Goal: Information Seeking & Learning: Learn about a topic

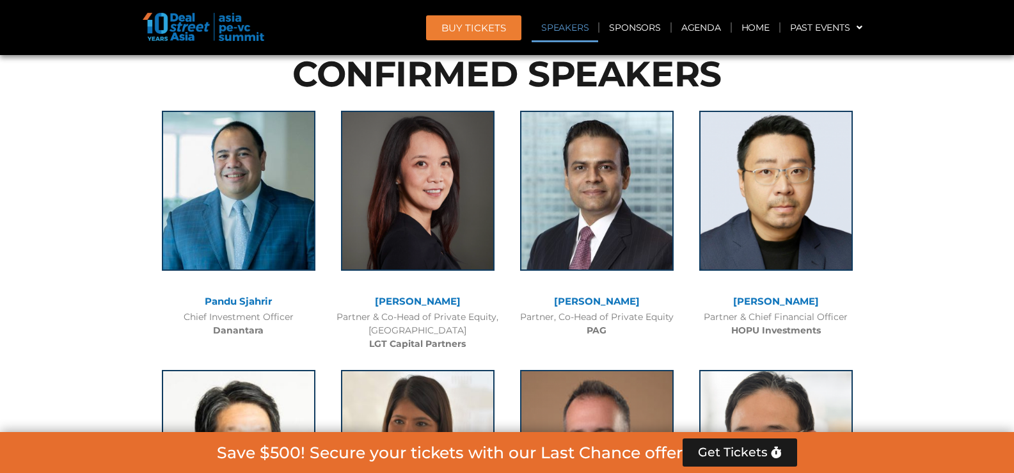
scroll to position [1408, 0]
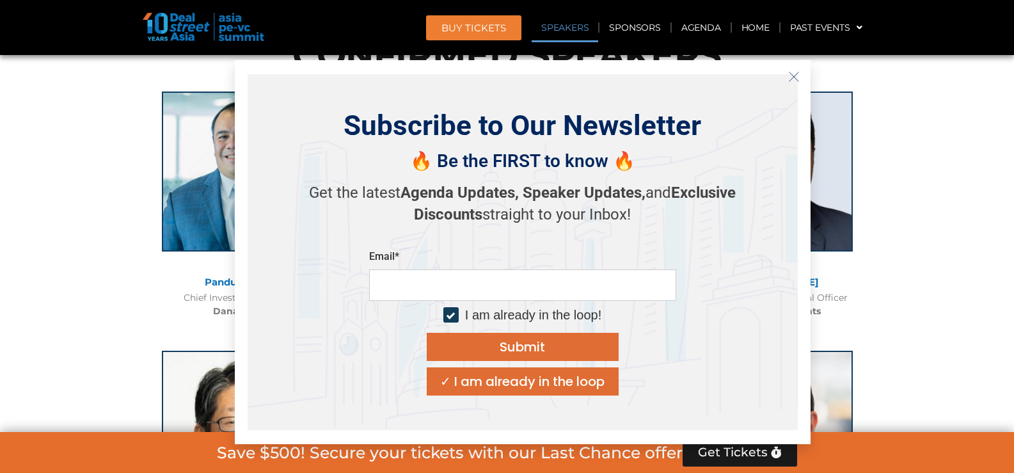
click at [792, 76] on icon "Close" at bounding box center [794, 77] width 12 height 12
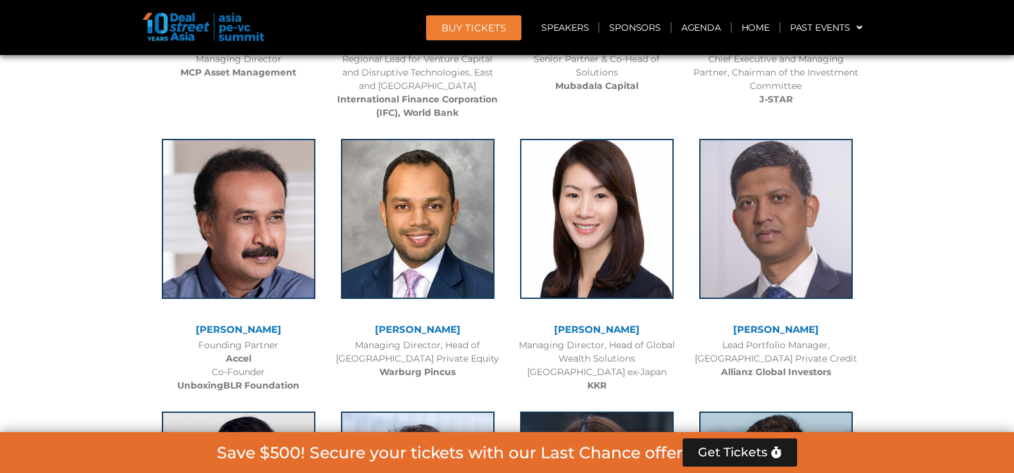
scroll to position [1920, 0]
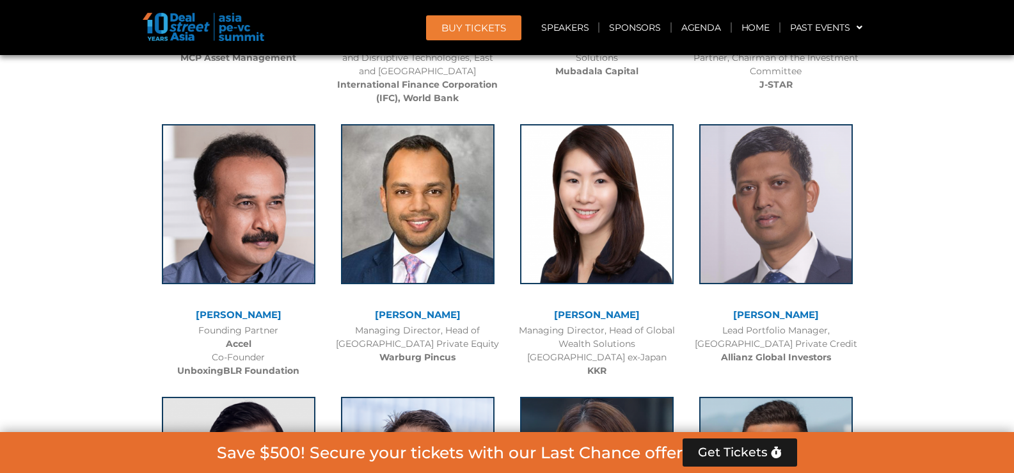
drag, startPoint x: 220, startPoint y: 346, endPoint x: 250, endPoint y: 346, distance: 30.1
click at [250, 346] on div "Founding Partner Accel Co-Founder UnboxingBLR Foundation" at bounding box center [238, 351] width 166 height 54
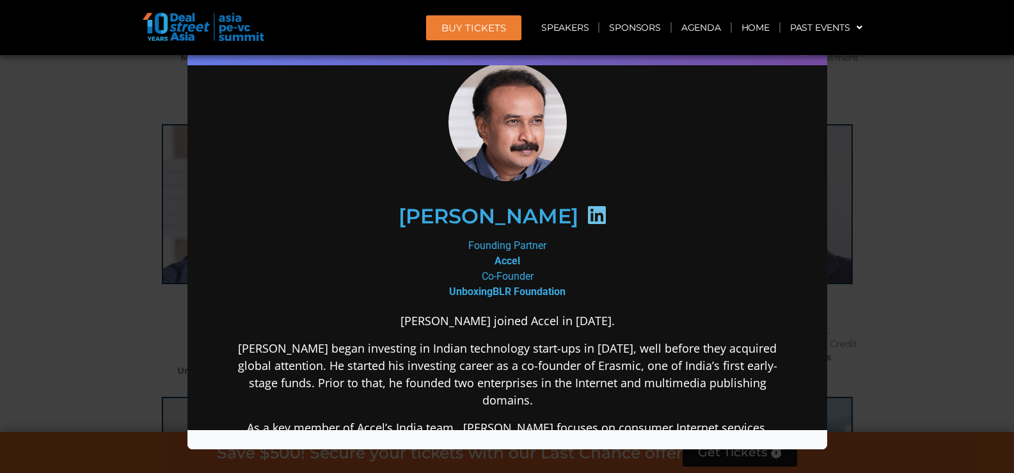
scroll to position [128, 0]
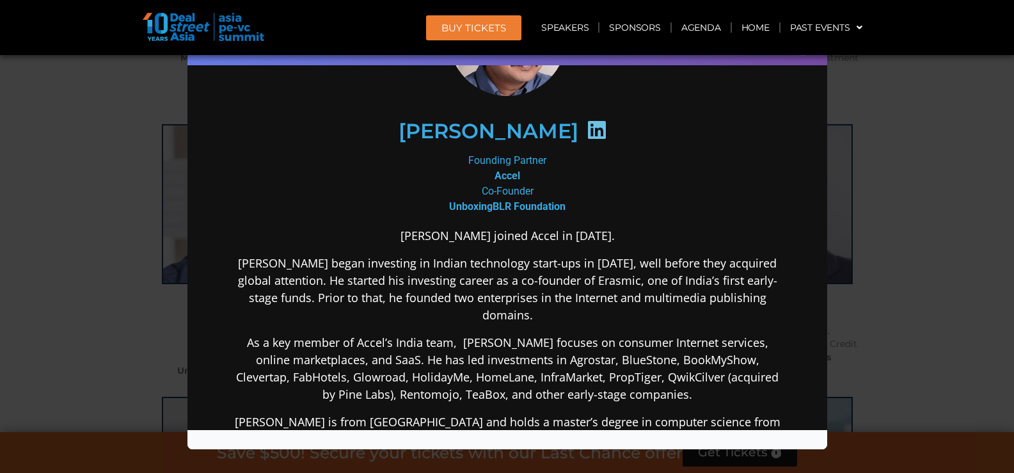
click at [929, 171] on div "Speaker Profile ×" at bounding box center [507, 236] width 1014 height 473
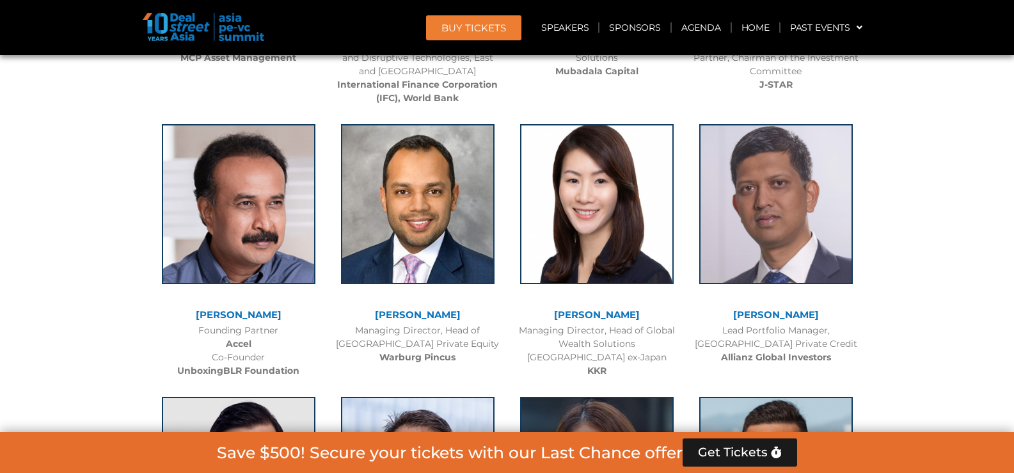
drag, startPoint x: 226, startPoint y: 346, endPoint x: 251, endPoint y: 346, distance: 25.6
click at [251, 346] on div "Founding Partner Accel Co-Founder UnboxingBLR Foundation" at bounding box center [238, 351] width 166 height 54
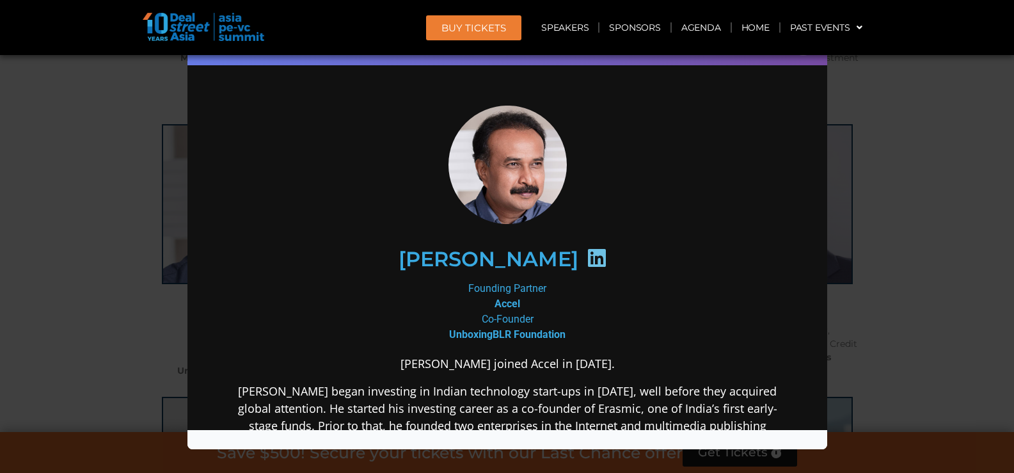
scroll to position [0, 0]
drag, startPoint x: 488, startPoint y: 301, endPoint x: 514, endPoint y: 306, distance: 26.6
click at [514, 306] on b "Accel" at bounding box center [507, 303] width 26 height 12
click at [899, 153] on div "Speaker Profile ×" at bounding box center [507, 236] width 1014 height 473
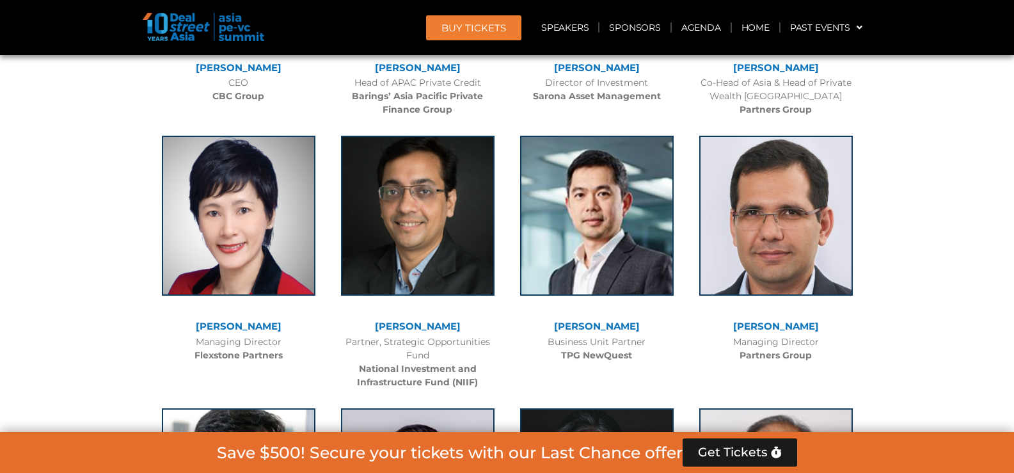
scroll to position [2496, 0]
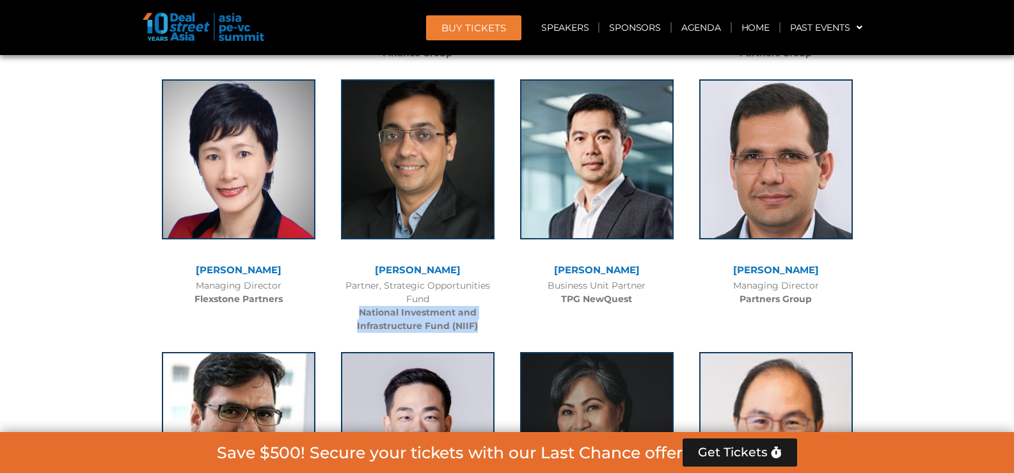
drag, startPoint x: 360, startPoint y: 315, endPoint x: 475, endPoint y: 328, distance: 115.9
click at [475, 328] on b "National Investment and Infrastructure Fund (NIIF)" at bounding box center [417, 319] width 121 height 25
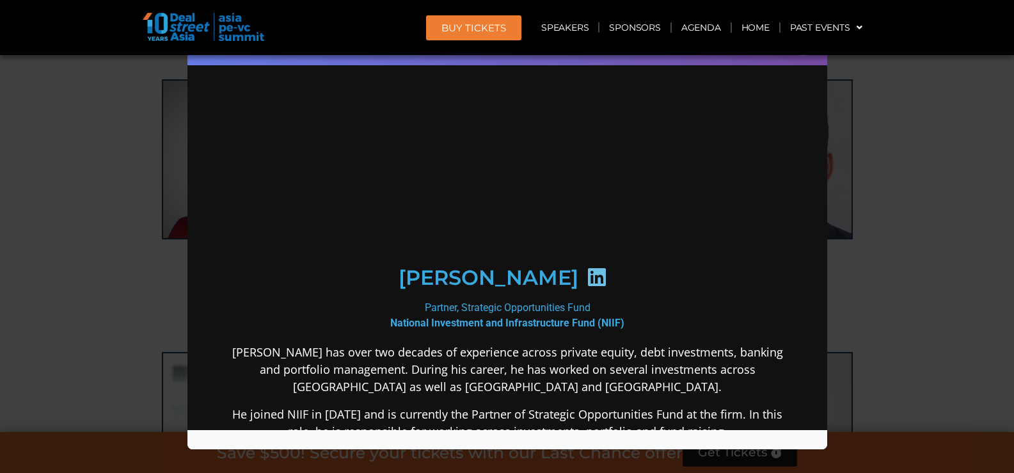
scroll to position [0, 0]
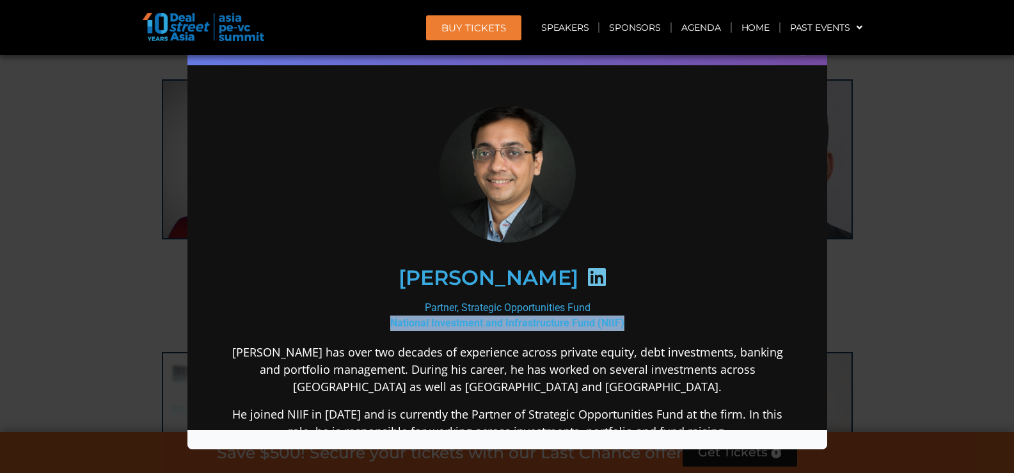
drag, startPoint x: 386, startPoint y: 323, endPoint x: 606, endPoint y: 322, distance: 219.5
click at [618, 324] on b "National Investment and Infrastructure Fund (NIIF)" at bounding box center [507, 322] width 234 height 12
click at [914, 166] on div "Speaker Profile ×" at bounding box center [507, 236] width 1014 height 473
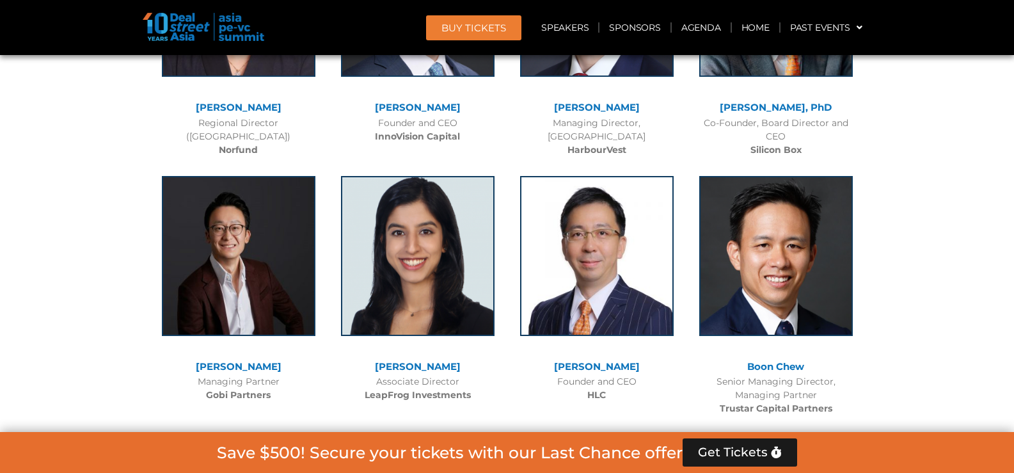
scroll to position [7103, 0]
